Goal: Navigation & Orientation: Find specific page/section

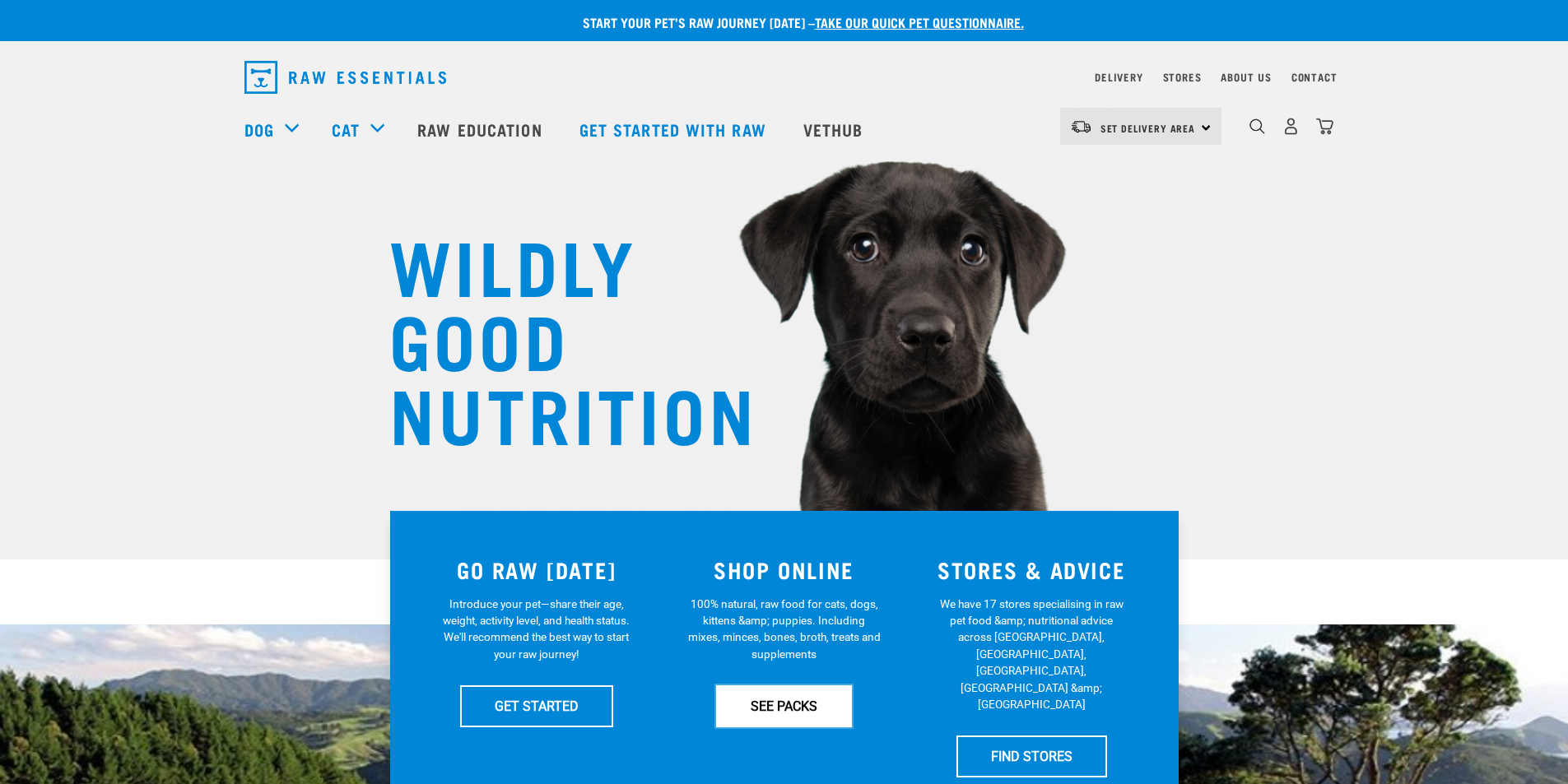
click at [812, 721] on link "SEE PACKS" at bounding box center [784, 706] width 135 height 42
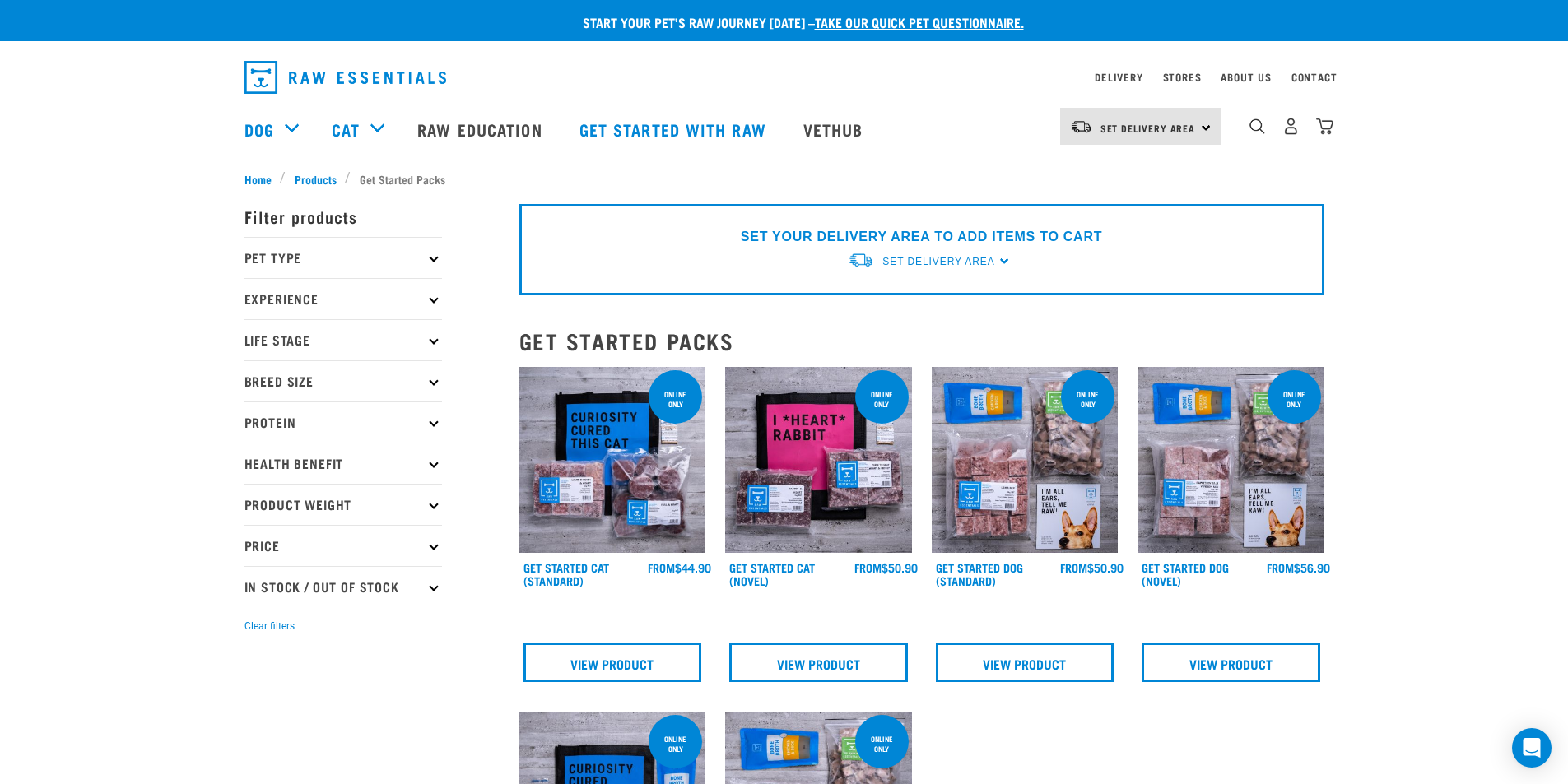
click at [433, 256] on icon at bounding box center [432, 257] width 9 height 9
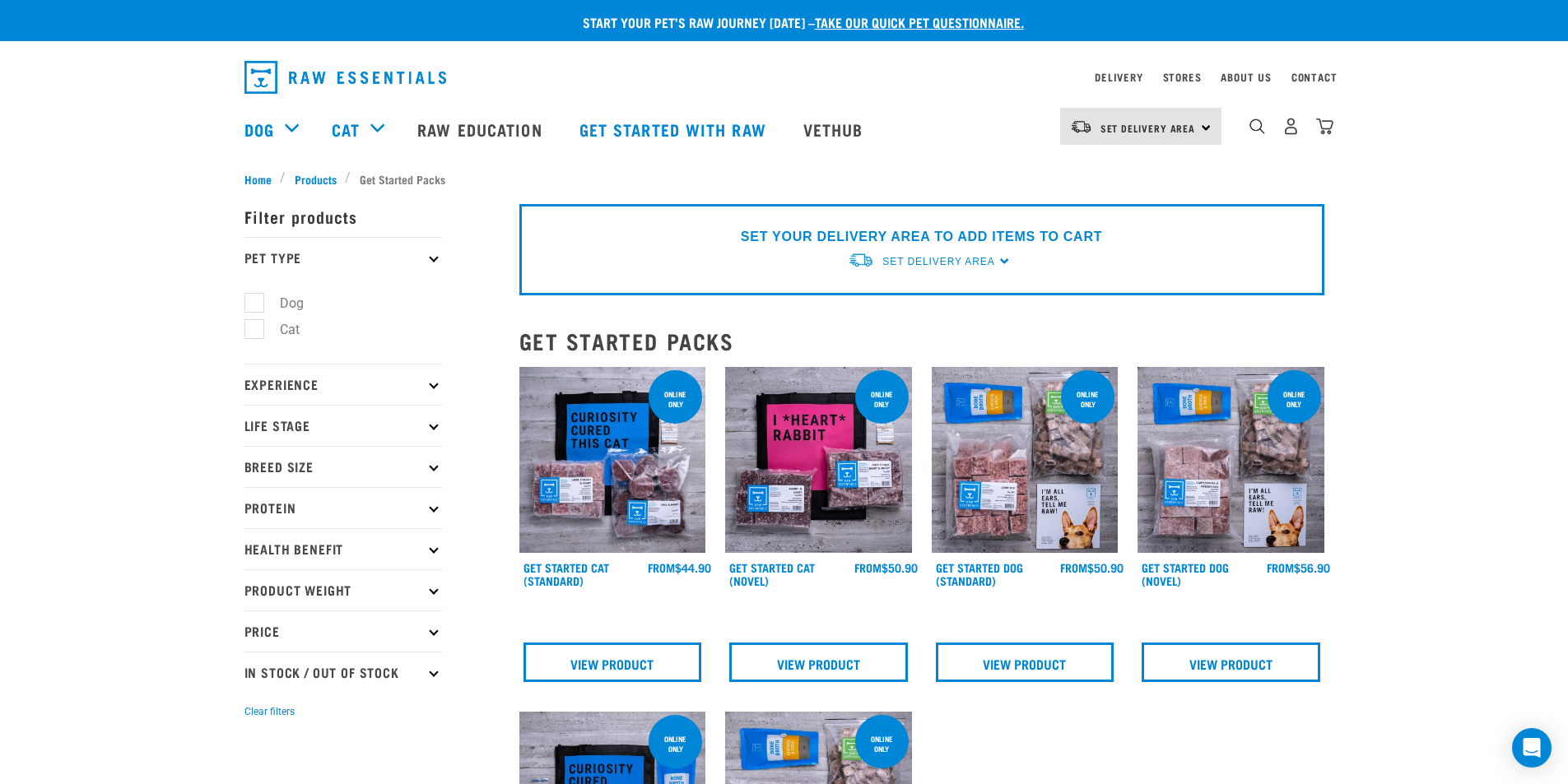
click at [253, 305] on label "Dog" at bounding box center [281, 303] width 57 height 20
click at [252, 305] on input "Dog" at bounding box center [250, 300] width 11 height 11
checkbox input "true"
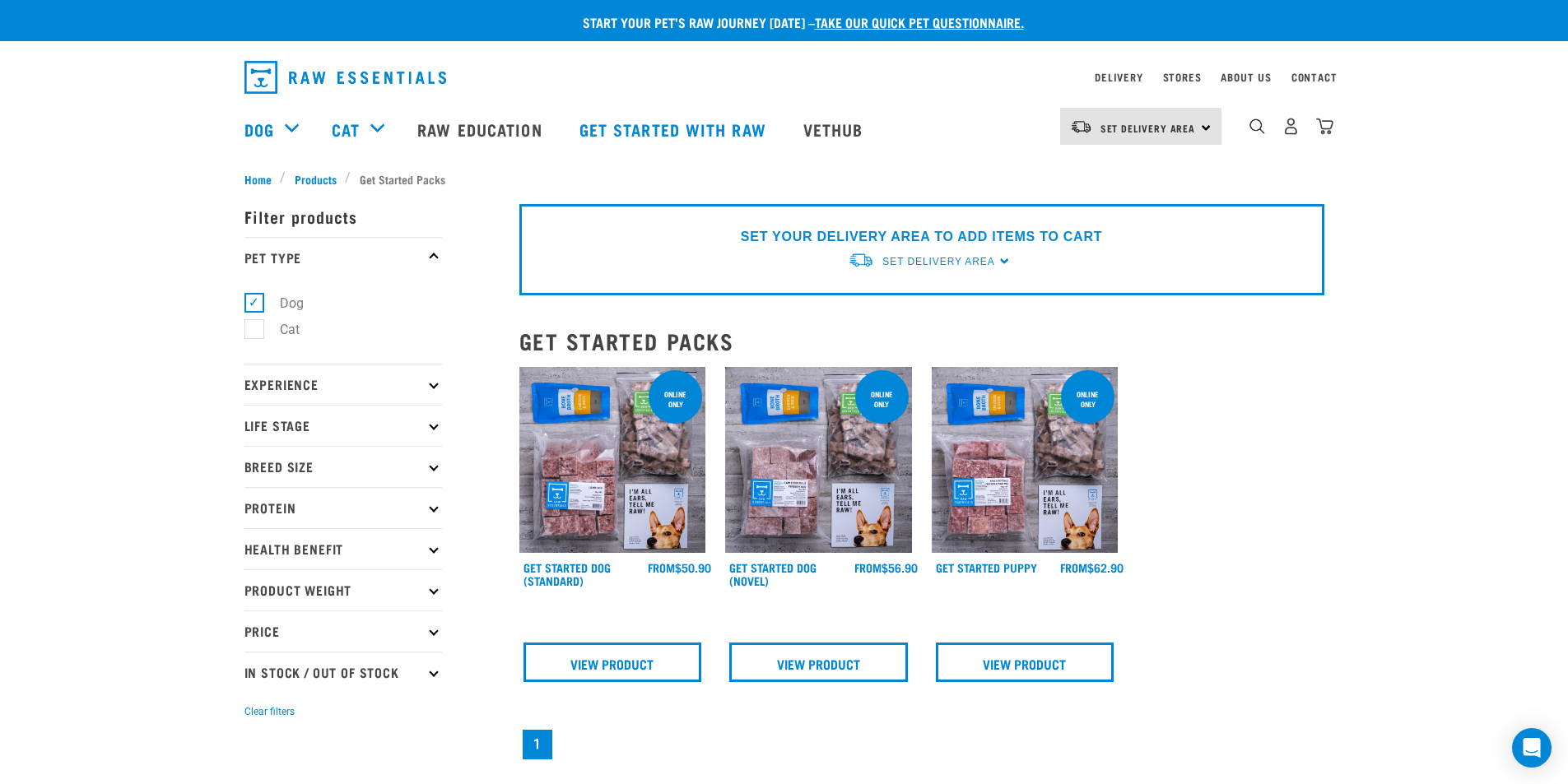
click at [442, 386] on div "× Filter products Pet Type Dog Cat Experience New Raw Feeder Experienced Raw Fe…" at bounding box center [371, 596] width 275 height 838
click at [432, 388] on icon at bounding box center [432, 383] width 9 height 9
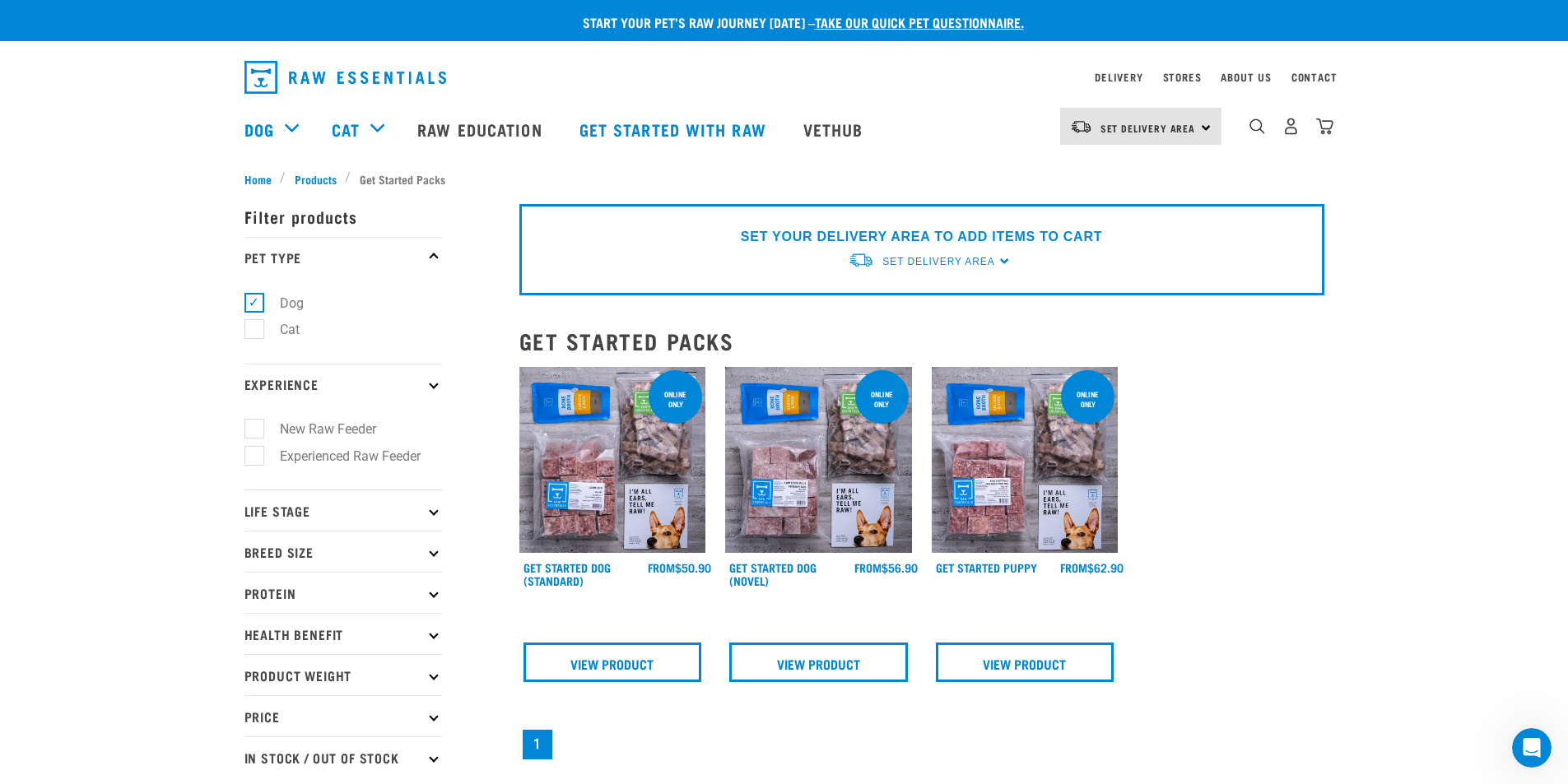
click at [258, 423] on label "New Raw Feeder" at bounding box center [318, 428] width 130 height 20
click at [255, 423] on input "New Raw Feeder" at bounding box center [250, 426] width 11 height 11
click at [258, 423] on label "New Raw Feeder" at bounding box center [318, 428] width 130 height 20
click at [255, 423] on input "New Raw Feeder" at bounding box center [250, 426] width 11 height 11
checkbox input "false"
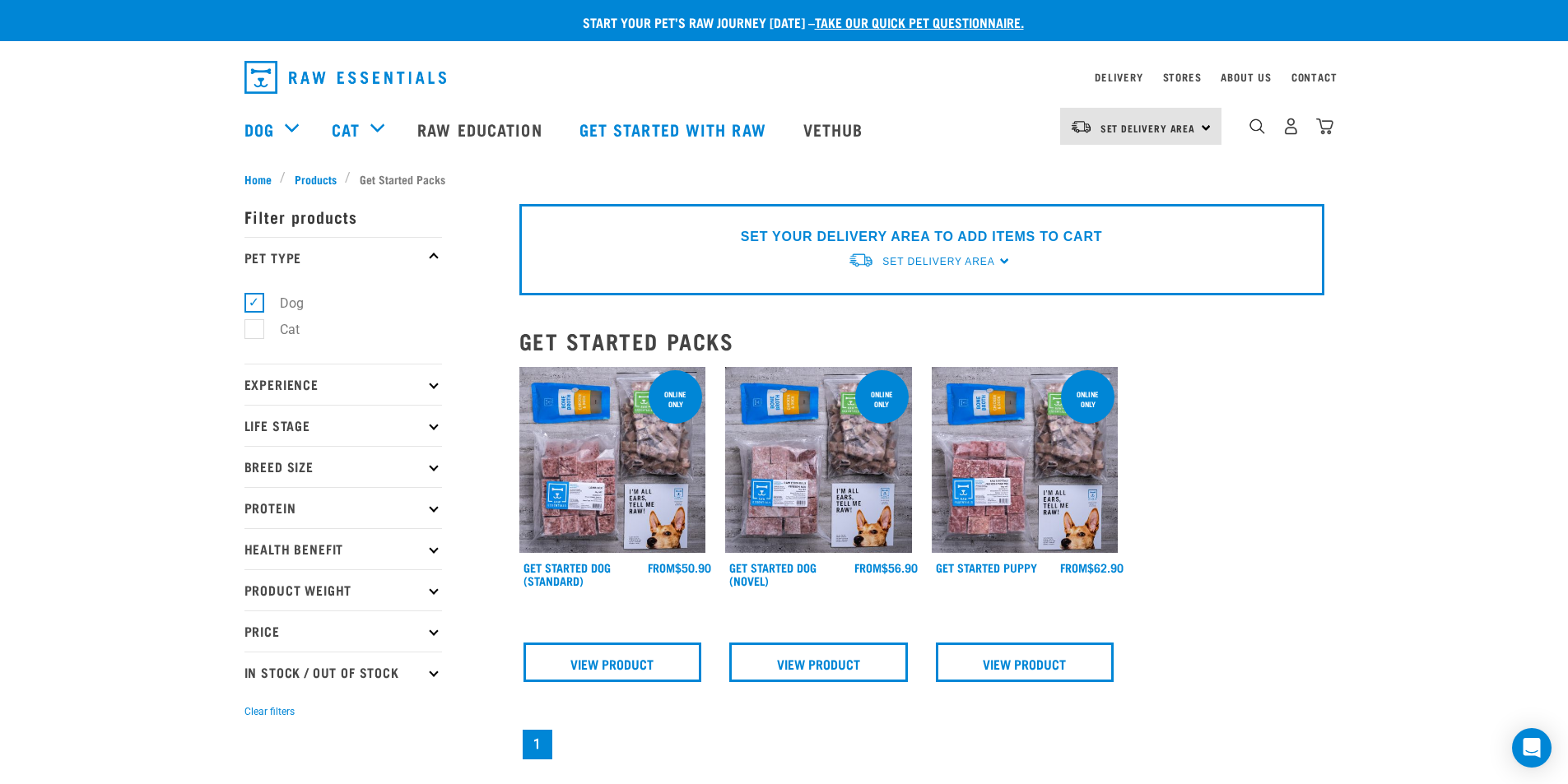
click at [437, 427] on p "Life Stage" at bounding box center [343, 425] width 197 height 42
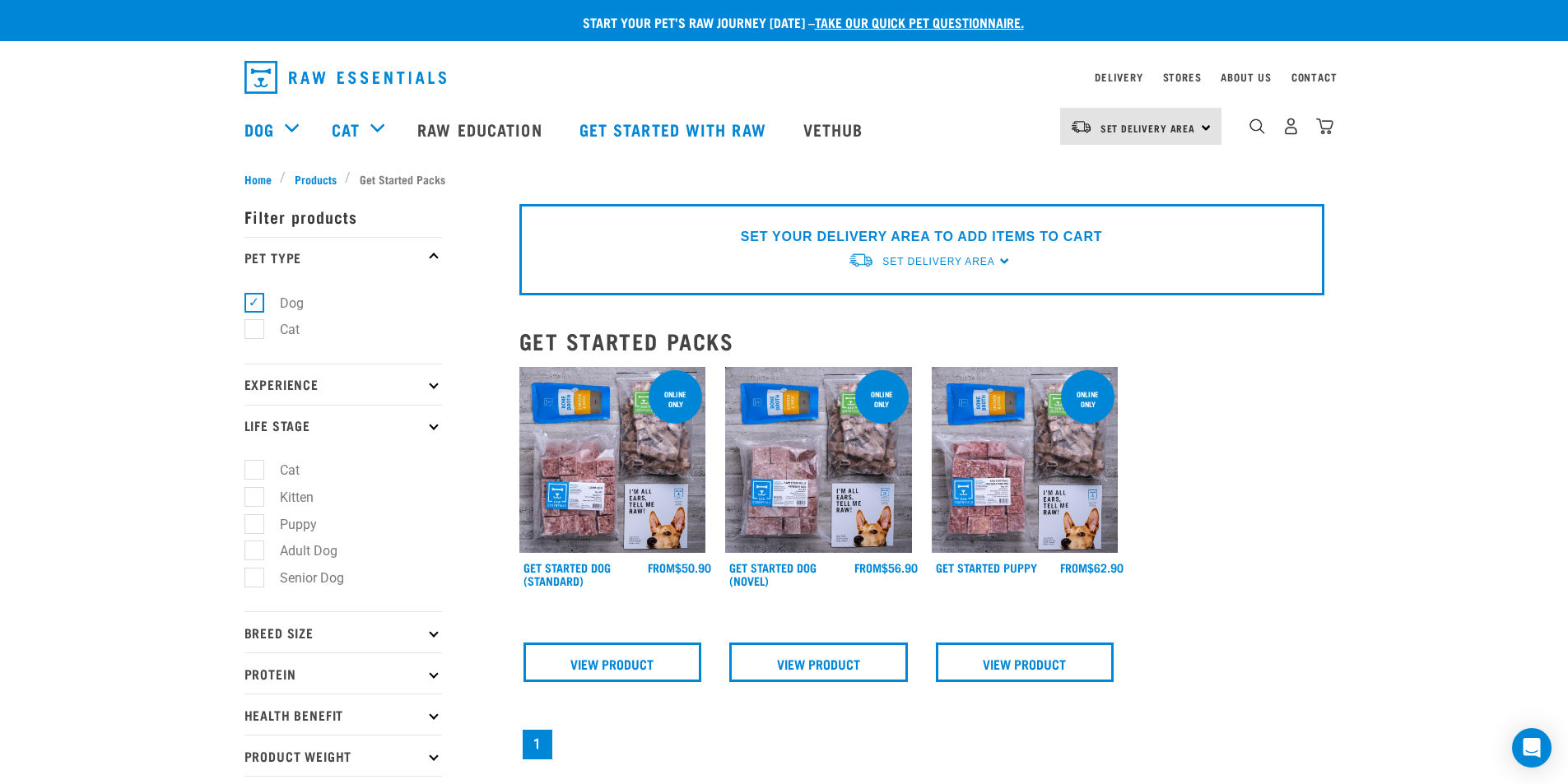
click at [195, 488] on div "Start your pet’s raw journey [DATE] – take our quick pet questionnaire. Deliver…" at bounding box center [784, 503] width 1568 height 1006
click at [436, 635] on p "Breed Size" at bounding box center [343, 631] width 197 height 42
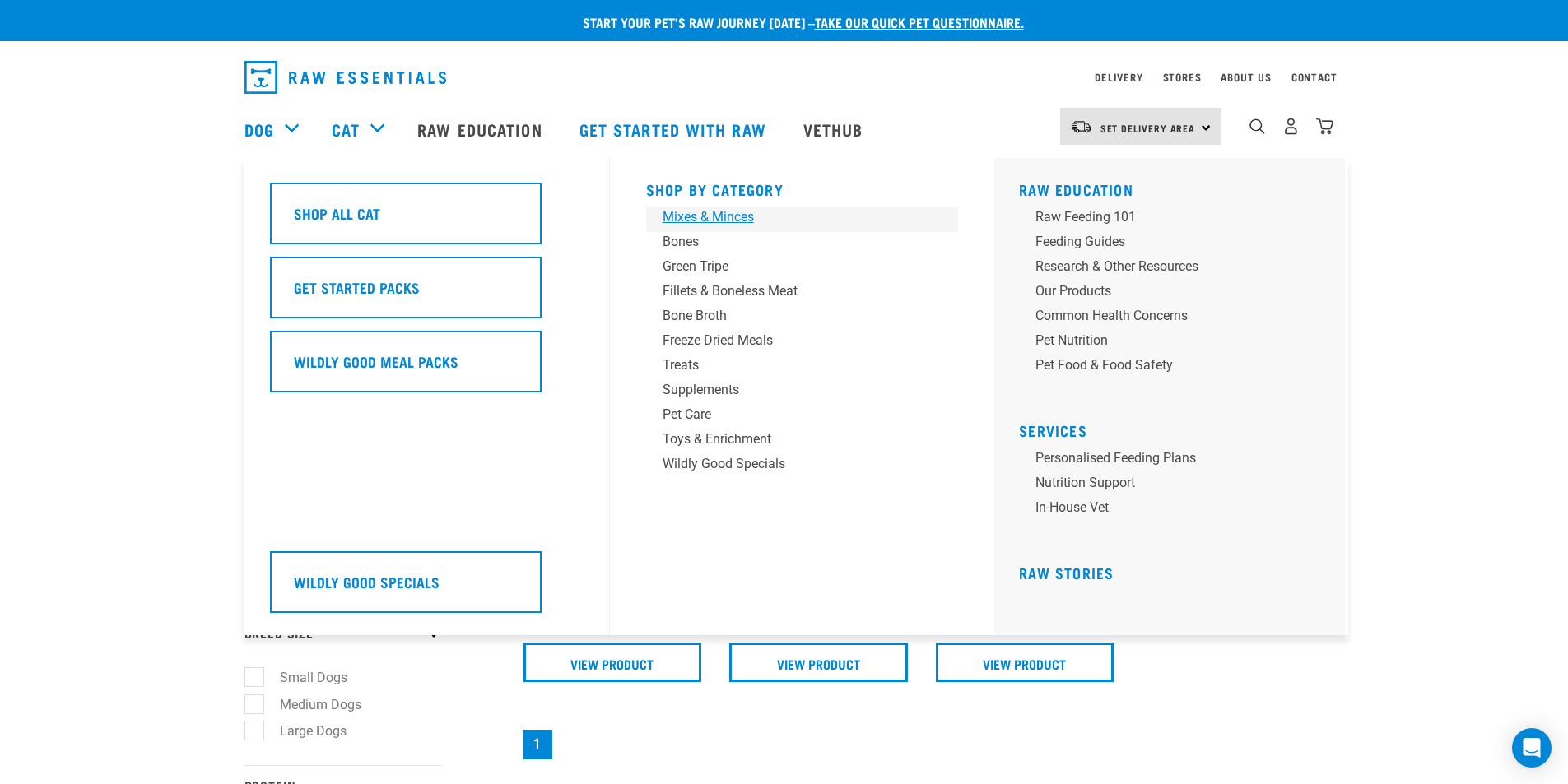
click at [715, 220] on div "Mixes & Minces" at bounding box center [790, 217] width 256 height 19
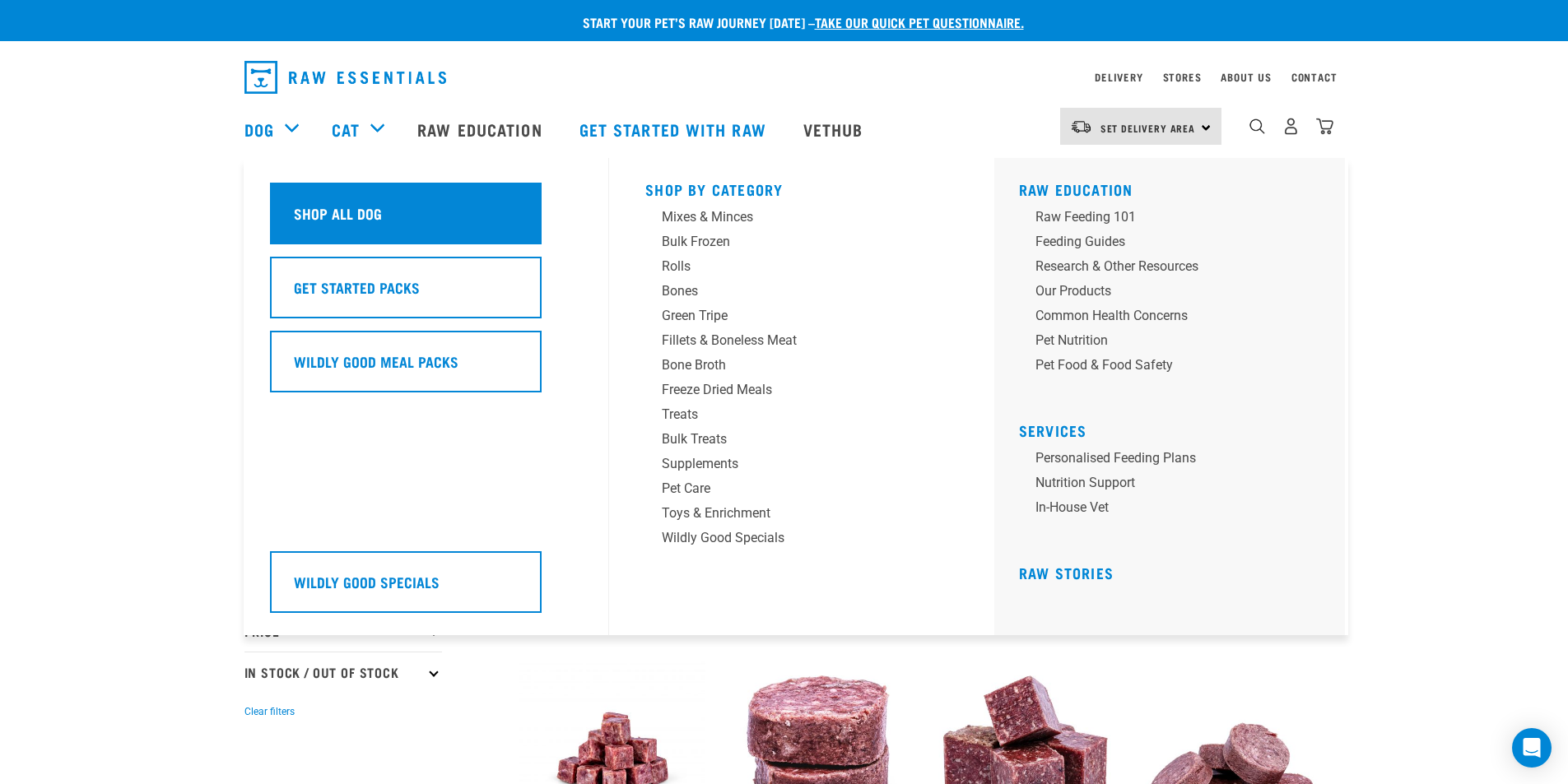
click at [300, 213] on h5 "Shop All Dog" at bounding box center [338, 213] width 88 height 21
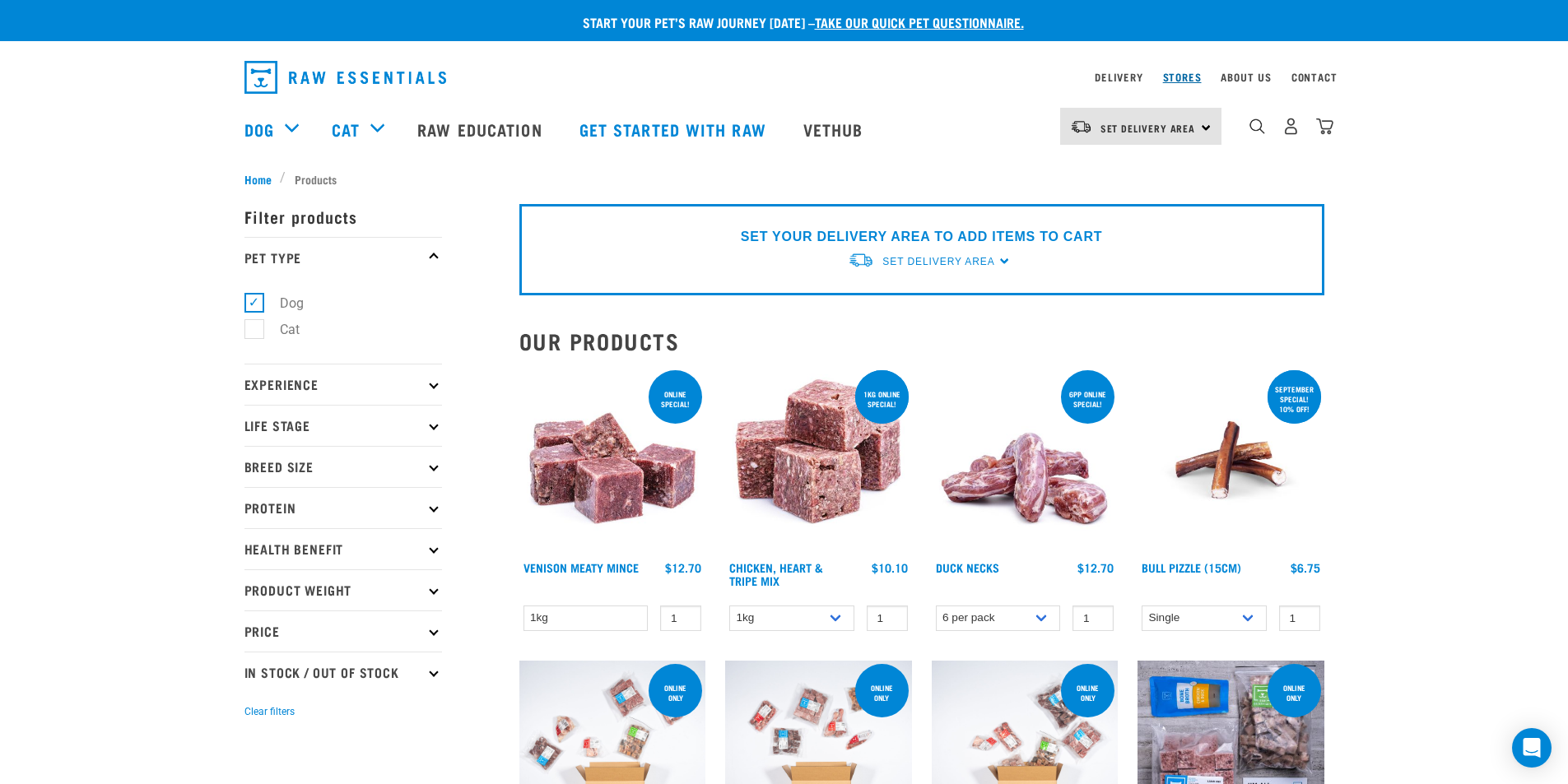
click at [1185, 79] on link "Stores" at bounding box center [1182, 77] width 39 height 6
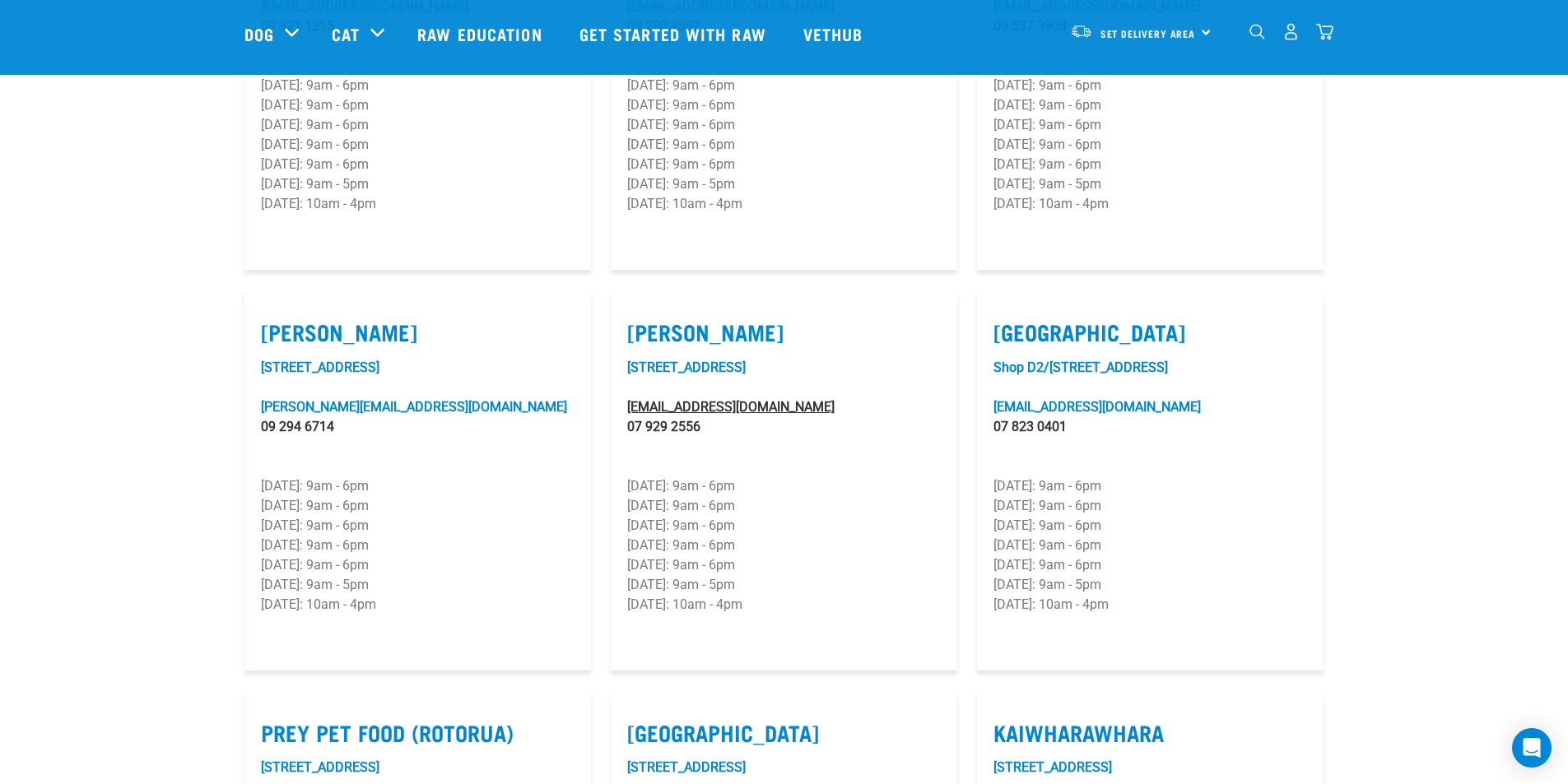
scroll to position [1506, 0]
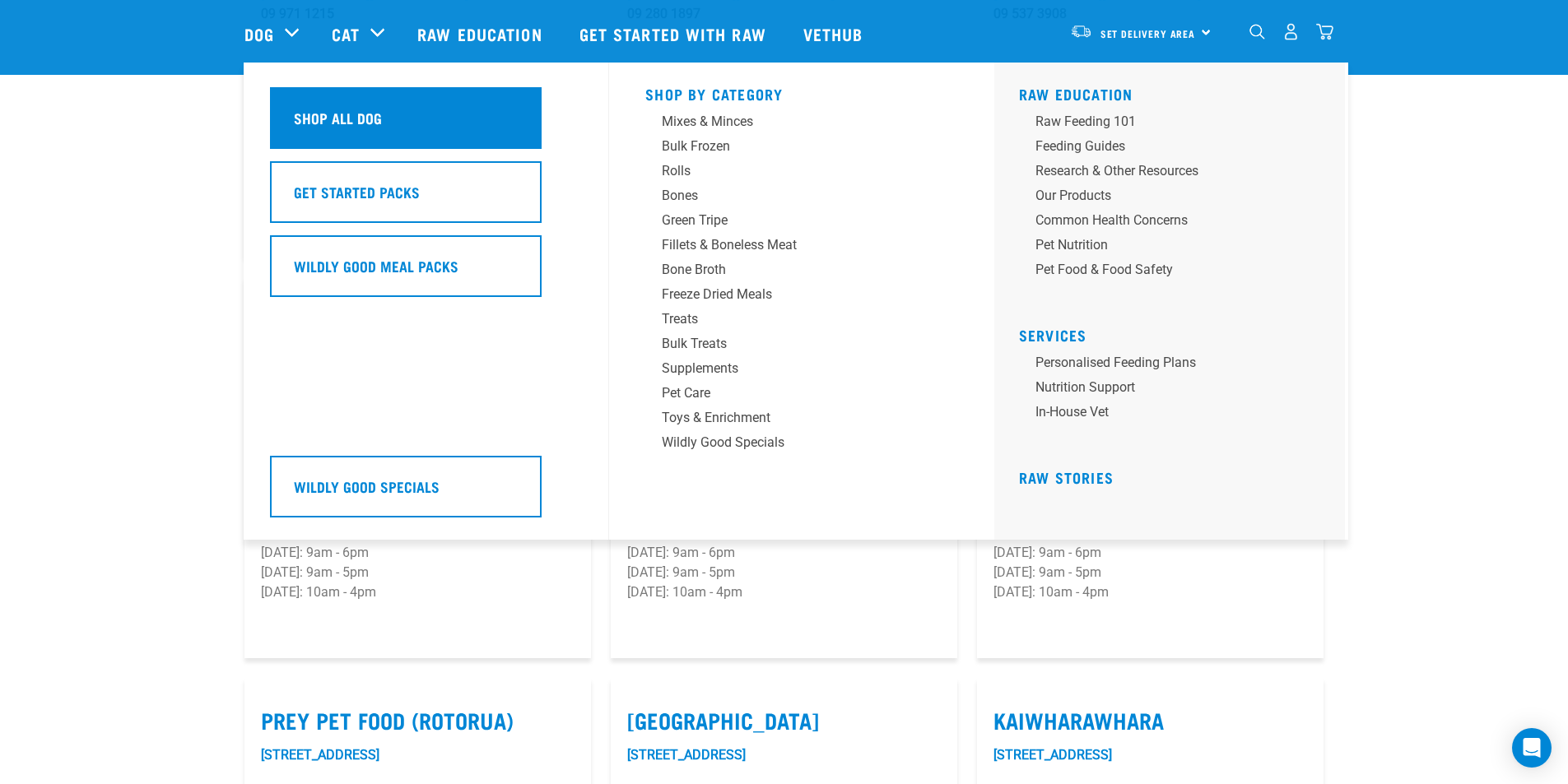
click at [330, 118] on h5 "Shop All Dog" at bounding box center [338, 118] width 88 height 21
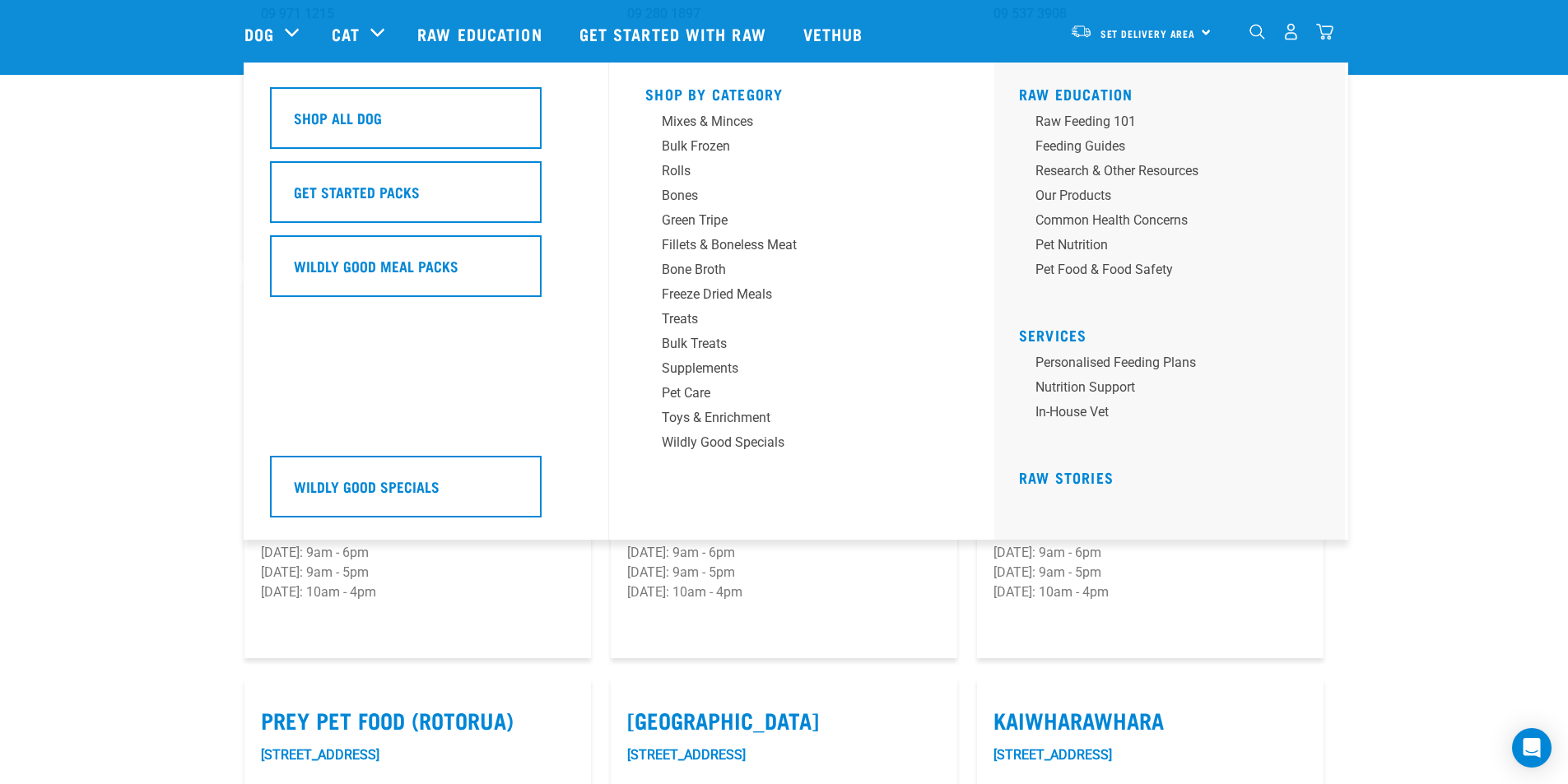
scroll to position [1481, 0]
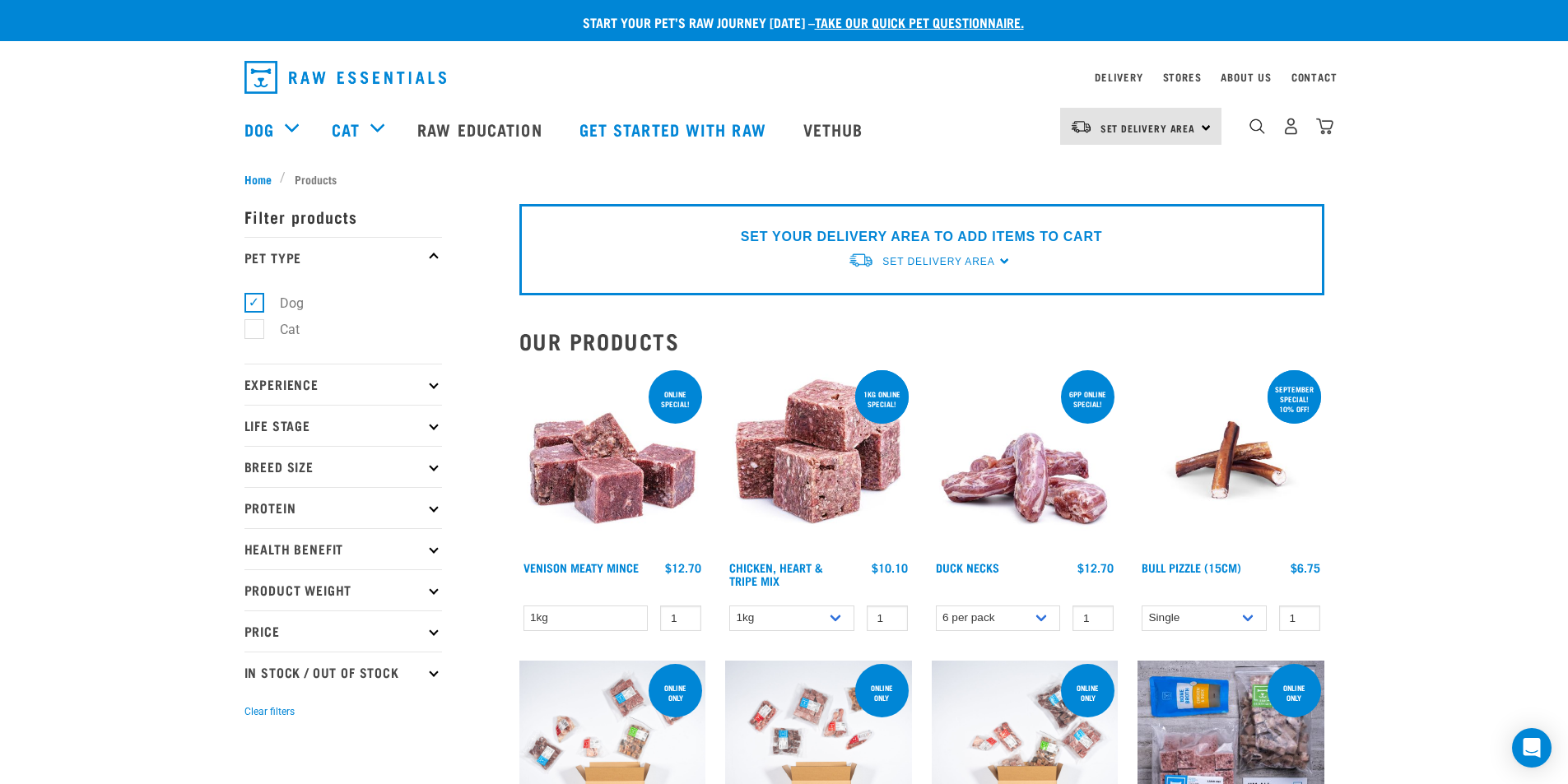
scroll to position [109, 0]
